Goal: Information Seeking & Learning: Learn about a topic

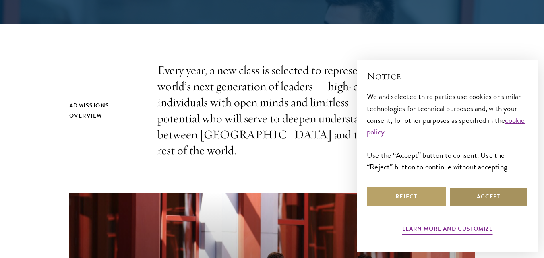
click at [484, 199] on button "Accept" at bounding box center [488, 196] width 79 height 19
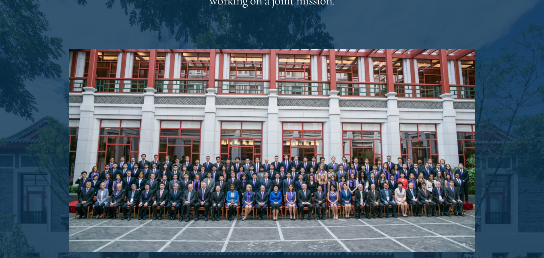
scroll to position [1579, 0]
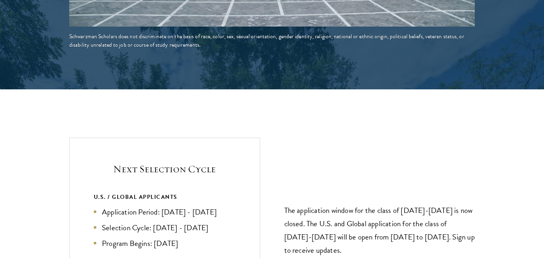
click at [485, 138] on section "Next Selection Cycle U.S. / GLOBAL APPLICANTS Application Period: [DATE] - [DAT…" at bounding box center [272, 242] width 544 height 209
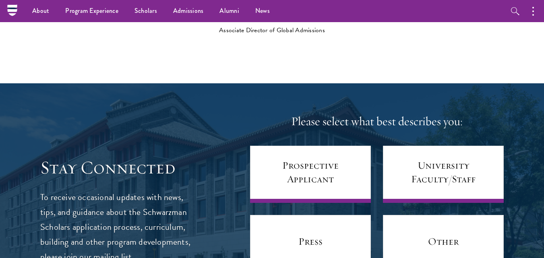
scroll to position [2836, 0]
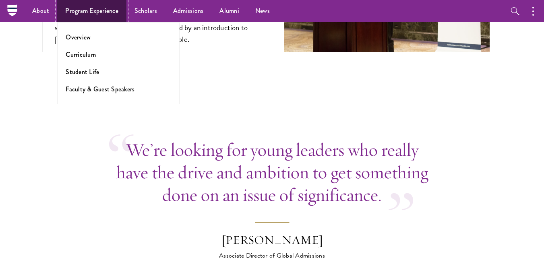
click at [97, 14] on link "Program Experience" at bounding box center [91, 11] width 69 height 22
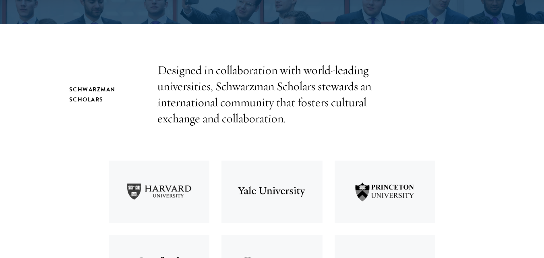
scroll to position [451, 0]
